Goal: Task Accomplishment & Management: Use online tool/utility

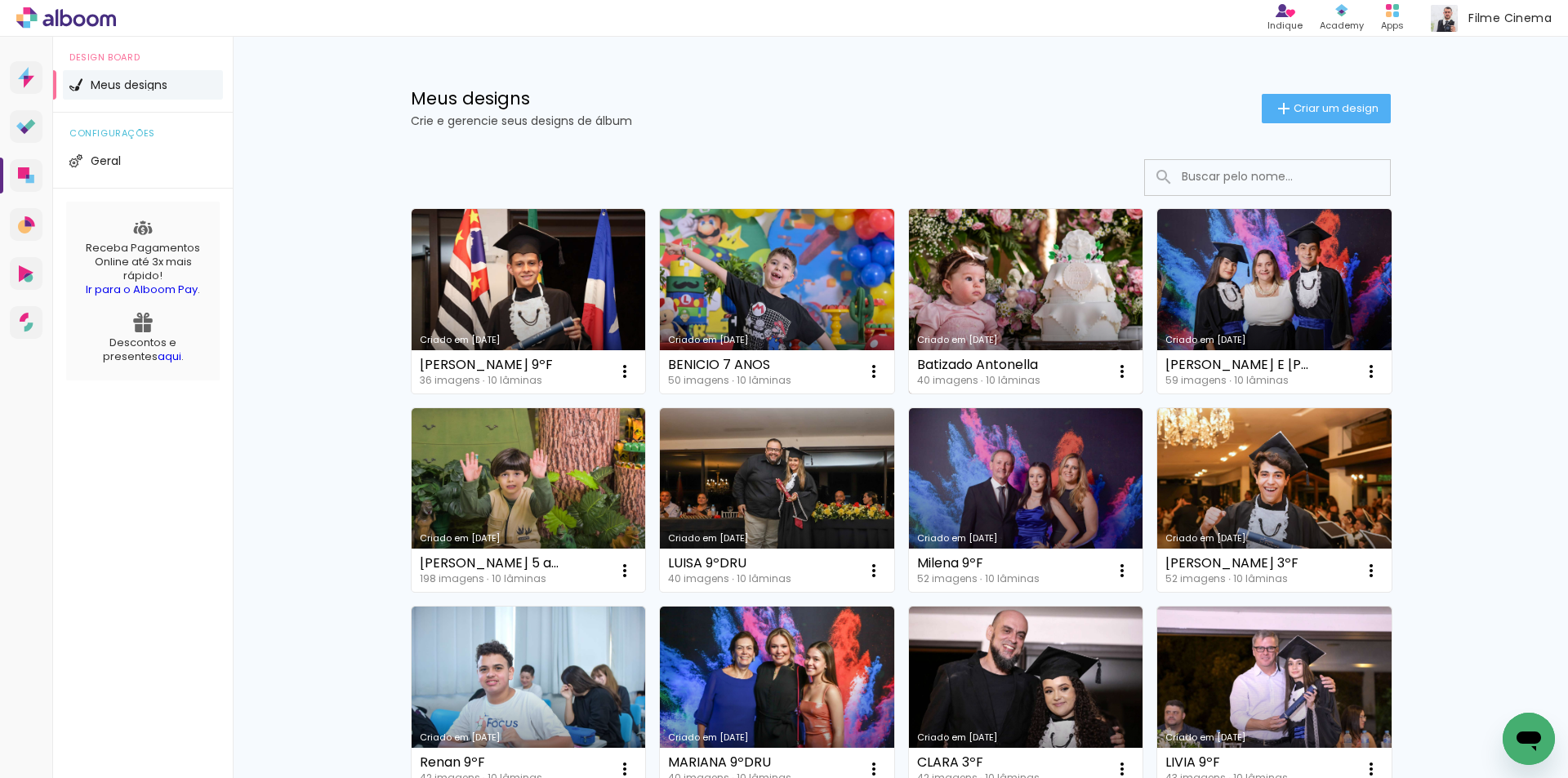
click at [1052, 310] on link "Criado em [DATE]" at bounding box center [1026, 302] width 234 height 185
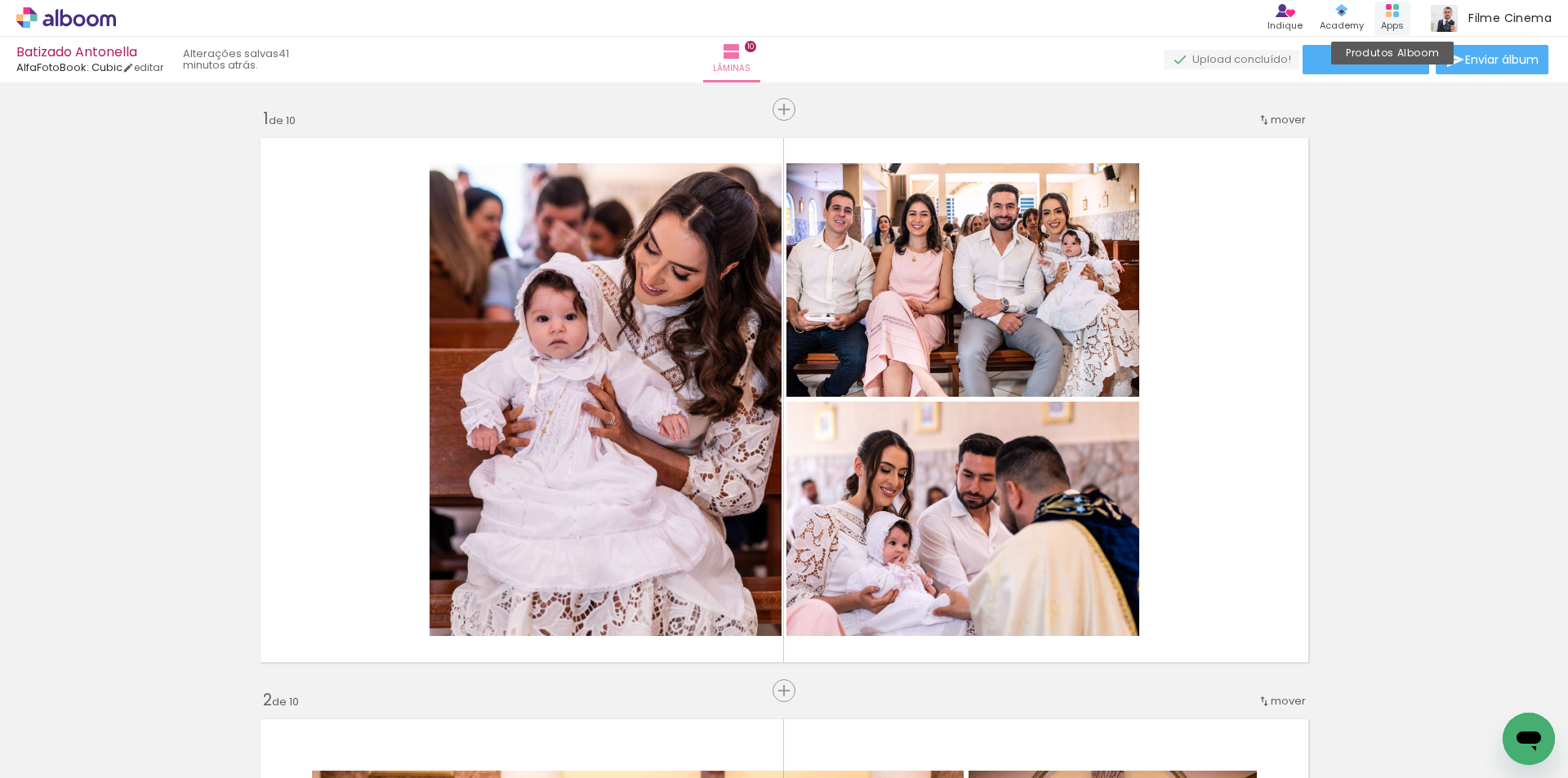
click at [1384, 9] on div "Produtos Alboom Apps" at bounding box center [1392, 18] width 36 height 33
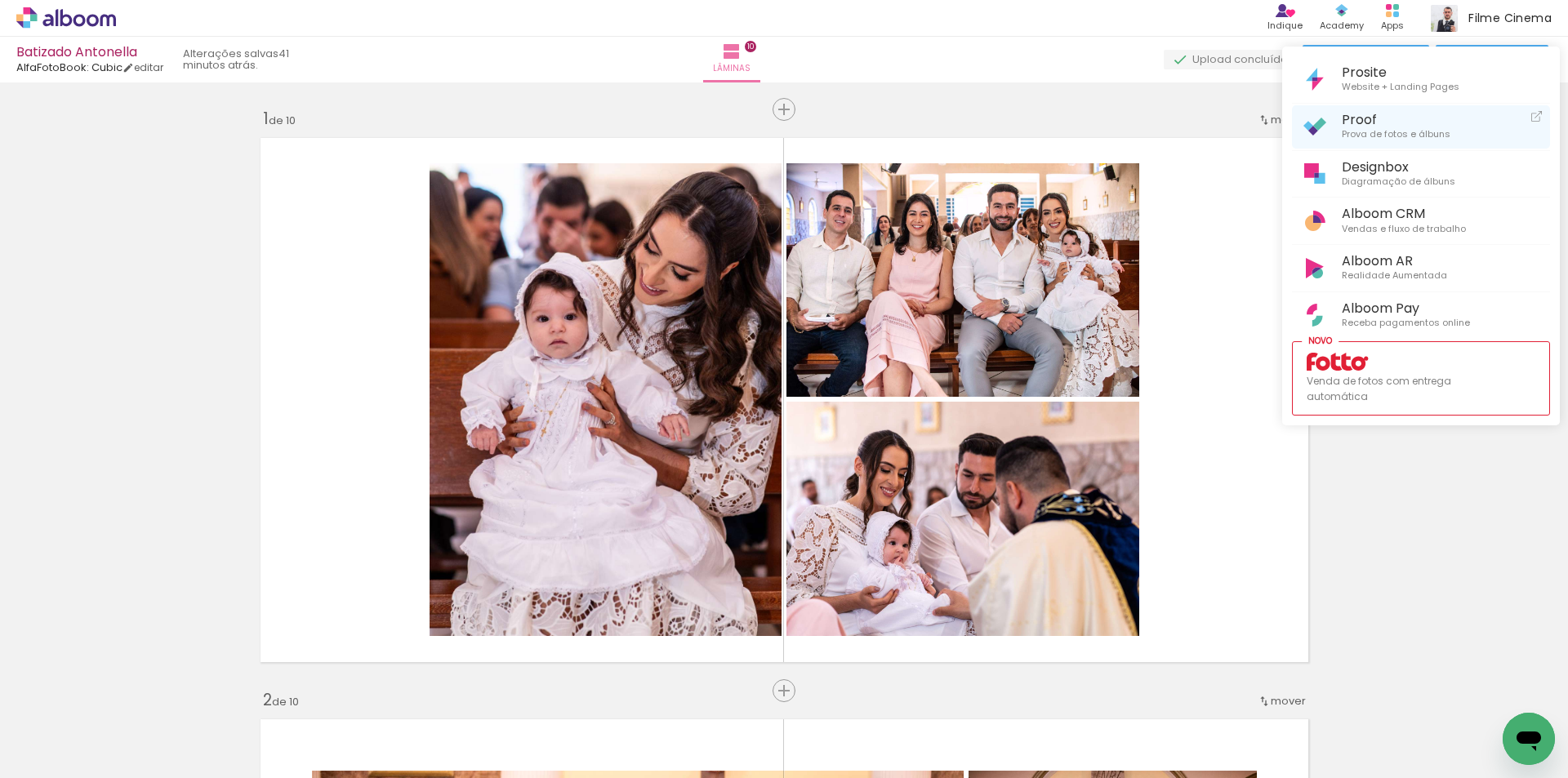
click at [1365, 122] on span "Proof" at bounding box center [1396, 119] width 109 height 15
